Goal: Entertainment & Leisure: Consume media (video, audio)

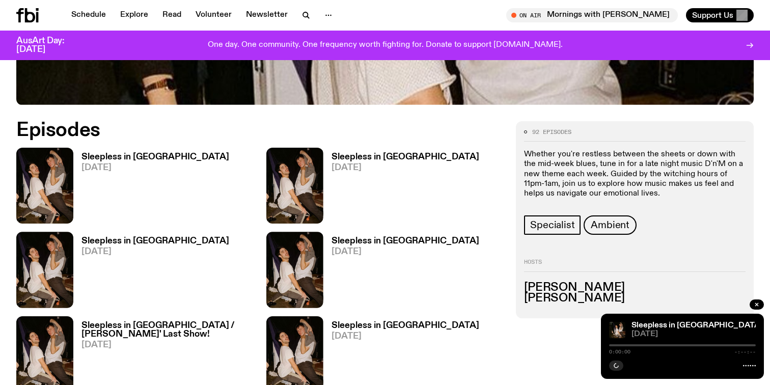
scroll to position [609, 0]
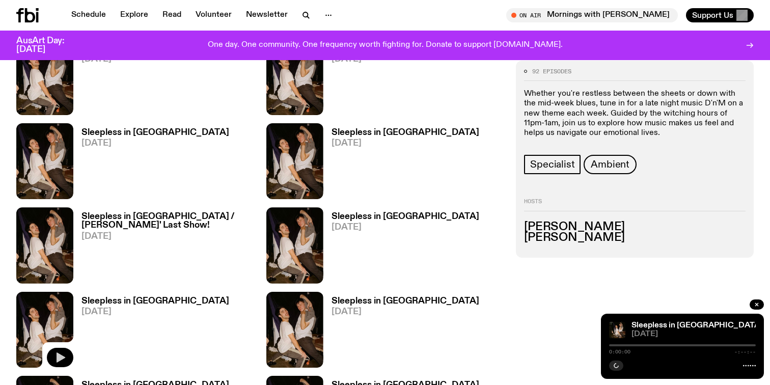
click at [65, 348] on button "button" at bounding box center [60, 357] width 26 height 19
click at [51, 207] on img at bounding box center [44, 245] width 57 height 76
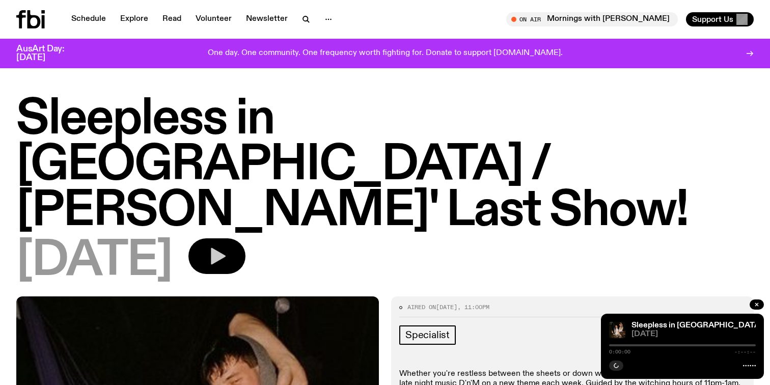
click at [227, 246] on icon "button" at bounding box center [217, 256] width 20 height 20
click at [226, 248] on icon "button" at bounding box center [218, 256] width 15 height 17
click at [616, 364] on icon "button" at bounding box center [616, 365] width 5 height 5
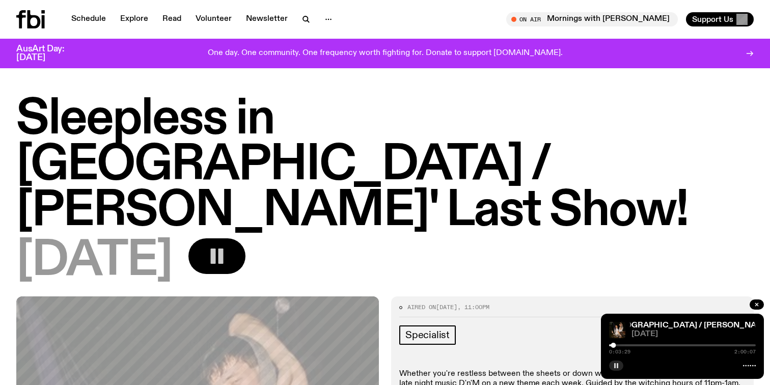
click at [613, 368] on icon "button" at bounding box center [616, 365] width 6 height 6
